Goal: Information Seeking & Learning: Learn about a topic

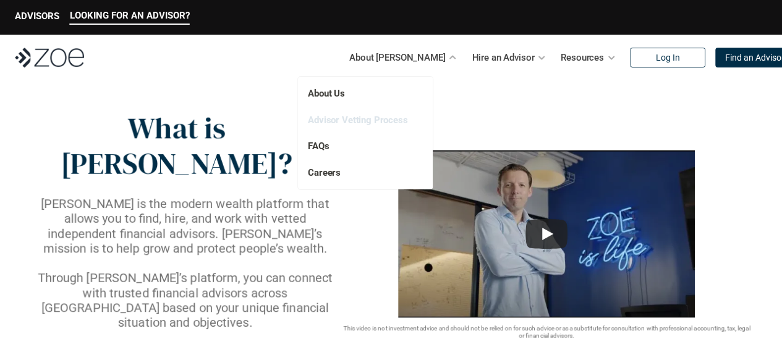
click at [375, 117] on link "Advisor Vetting Process" at bounding box center [358, 119] width 100 height 11
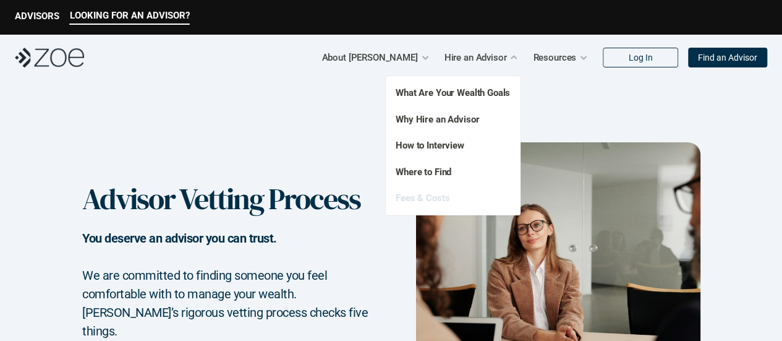
click at [420, 195] on link "Fees & Costs" at bounding box center [423, 197] width 54 height 11
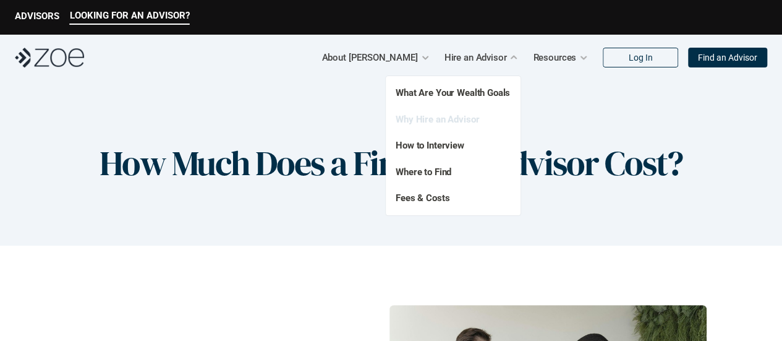
click at [464, 117] on link "Why Hire an Advisor" at bounding box center [437, 119] width 83 height 11
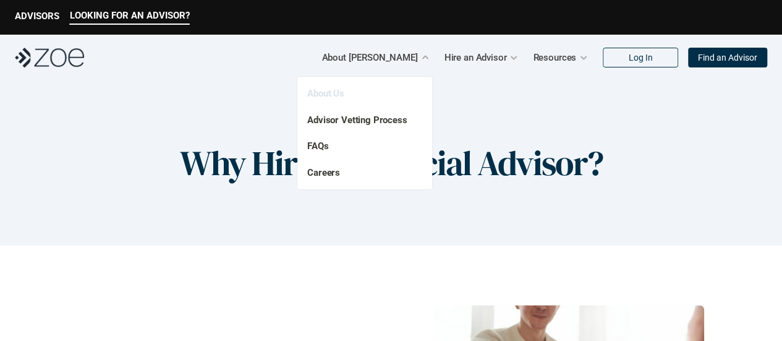
click at [339, 93] on link "About Us" at bounding box center [325, 93] width 37 height 11
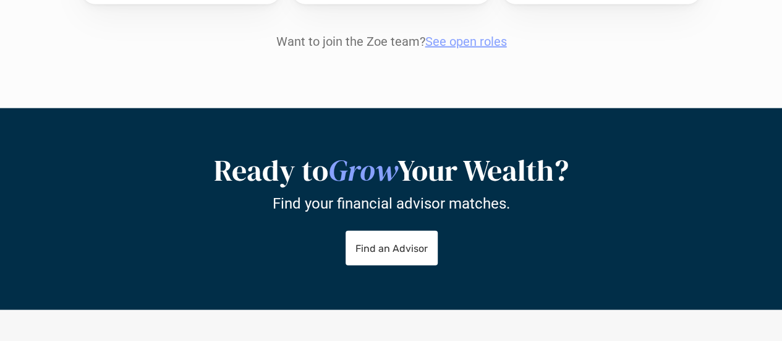
scroll to position [1545, 0]
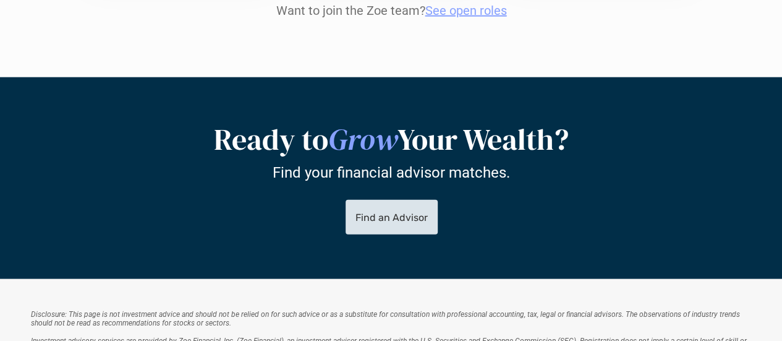
click at [393, 211] on p "Find an Advisor" at bounding box center [391, 217] width 72 height 12
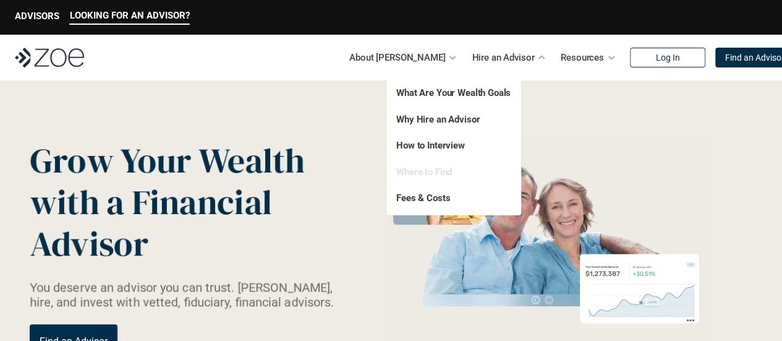
click at [443, 170] on link "Where to Find" at bounding box center [424, 171] width 56 height 11
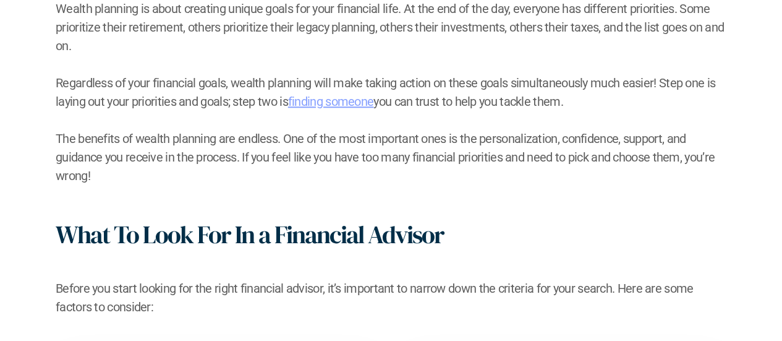
scroll to position [433, 0]
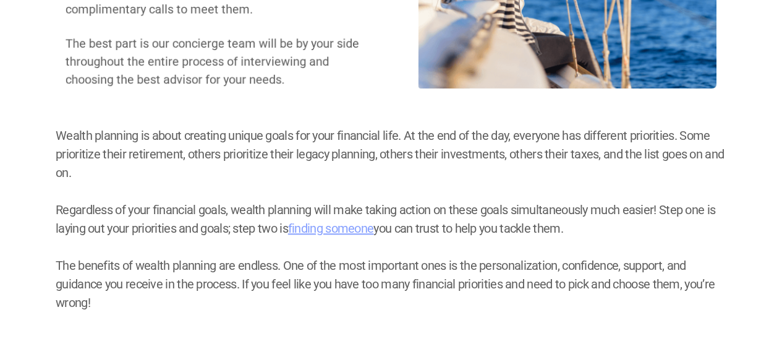
click at [357, 231] on link "finding someone" at bounding box center [331, 228] width 86 height 15
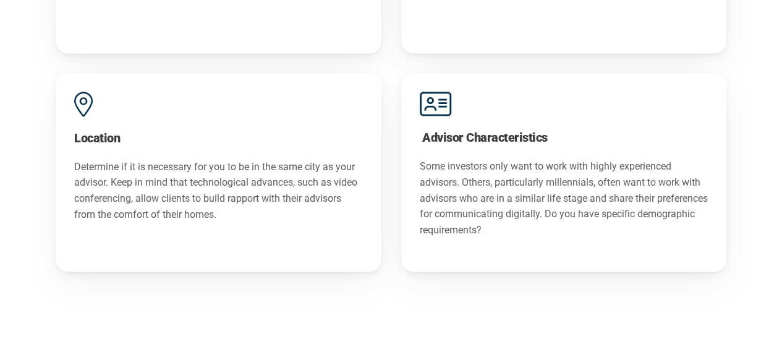
scroll to position [1360, 0]
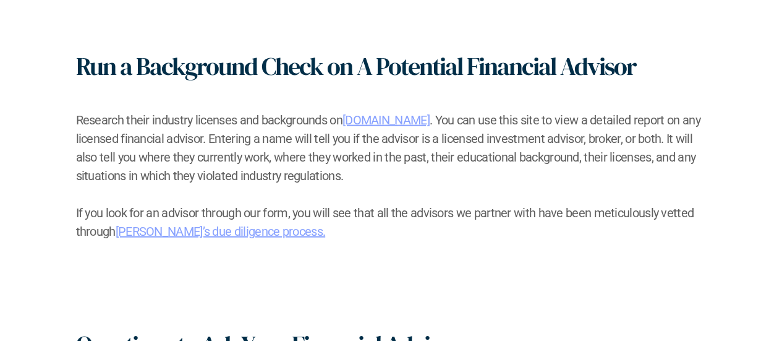
click at [388, 117] on link "[DOMAIN_NAME]" at bounding box center [385, 119] width 87 height 15
